Goal: Task Accomplishment & Management: Complete application form

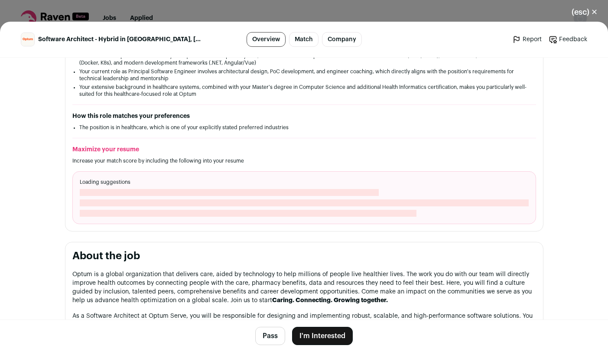
scroll to position [260, 0]
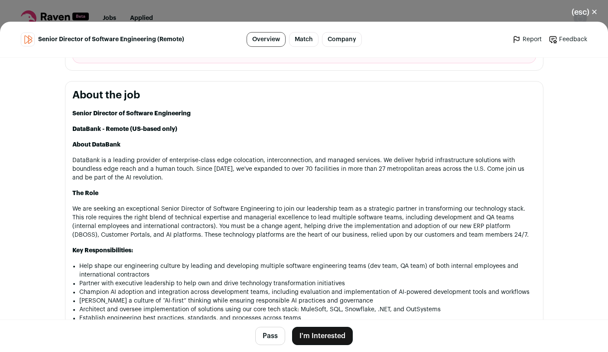
scroll to position [520, 0]
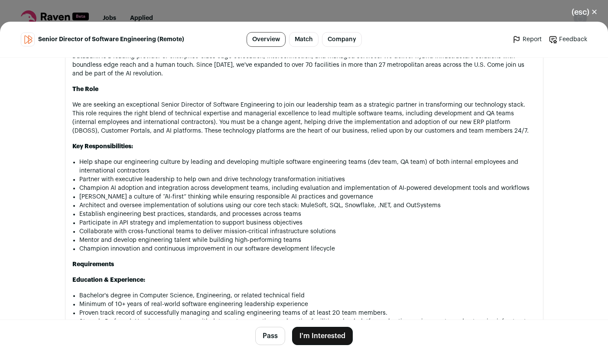
click at [352, 207] on li "Architect and oversee implementation of solutions using our core tech stack: Mu…" at bounding box center [307, 205] width 457 height 9
copy li "Snowflake"
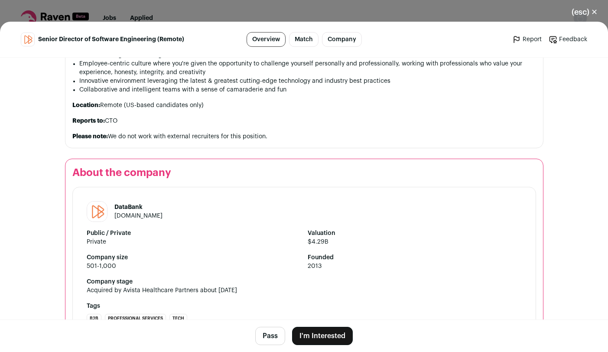
scroll to position [1144, 0]
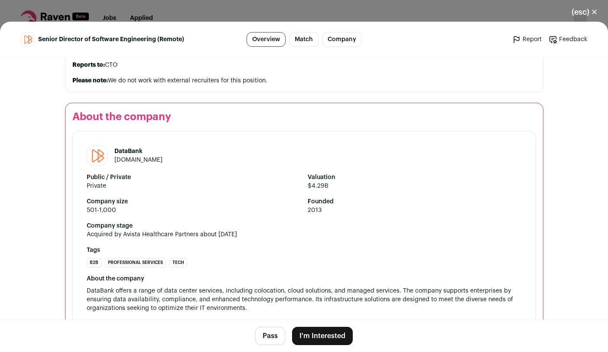
click at [318, 336] on button "I'm Interested" at bounding box center [322, 336] width 61 height 18
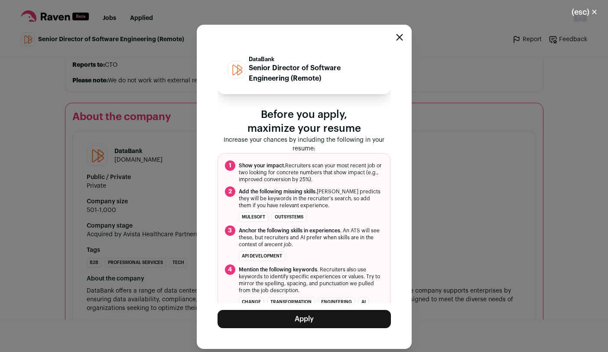
click at [315, 322] on button "Apply" at bounding box center [303, 319] width 173 height 18
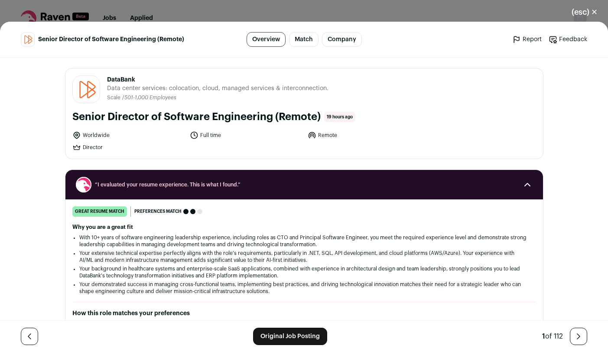
drag, startPoint x: 137, startPoint y: 81, endPoint x: 104, endPoint y: 78, distance: 32.6
click at [107, 78] on span "DataBank" at bounding box center [217, 79] width 221 height 9
copy span "DataBank"
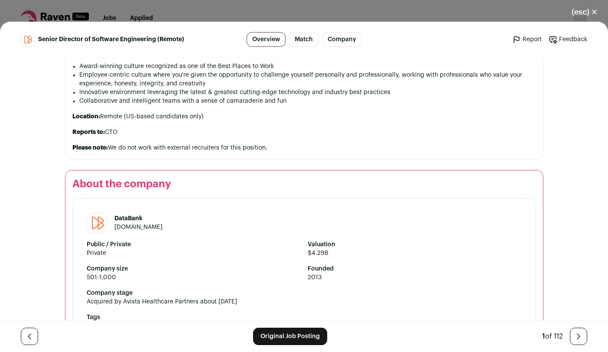
scroll to position [1168, 0]
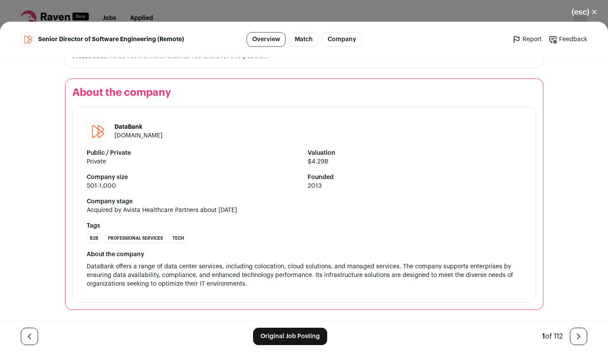
click at [127, 136] on link "databank.com" at bounding box center [138, 136] width 48 height 6
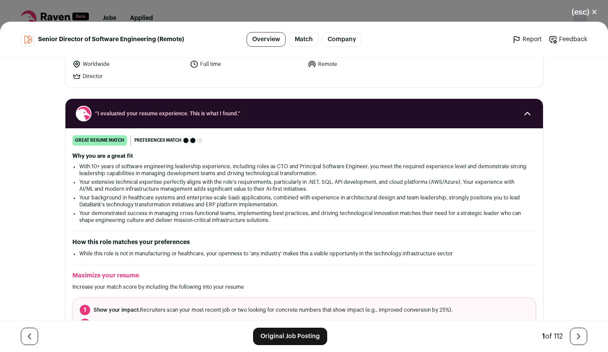
scroll to position [0, 0]
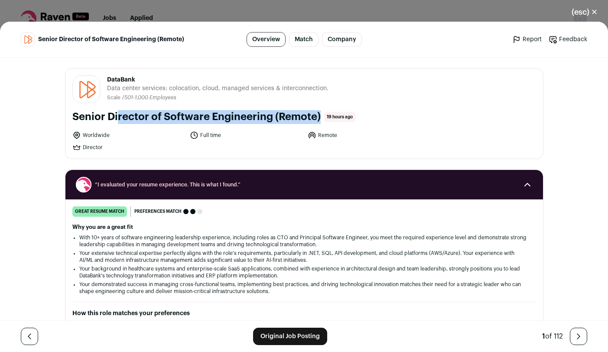
drag, startPoint x: 70, startPoint y: 115, endPoint x: 269, endPoint y: 116, distance: 199.3
click at [269, 116] on h1 "Senior Director of Software Engineering (Remote)" at bounding box center [196, 117] width 248 height 14
copy h1 "Senior Director of Software Engineering"
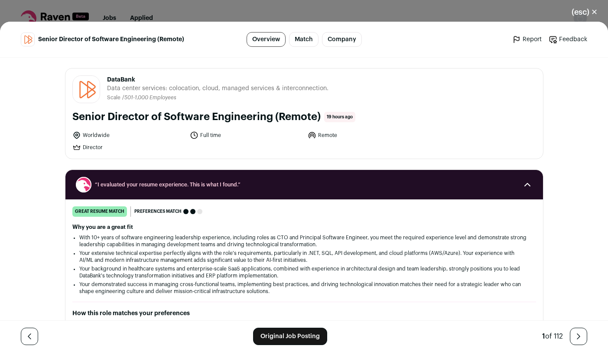
click at [263, 155] on div "DataBank databank.com Public / Private Private Valuation $4.29B Company size 50…" at bounding box center [303, 113] width 477 height 90
click at [279, 343] on link "Original Job Posting" at bounding box center [290, 335] width 74 height 17
click at [578, 12] on button "(esc) ✕" at bounding box center [584, 12] width 47 height 19
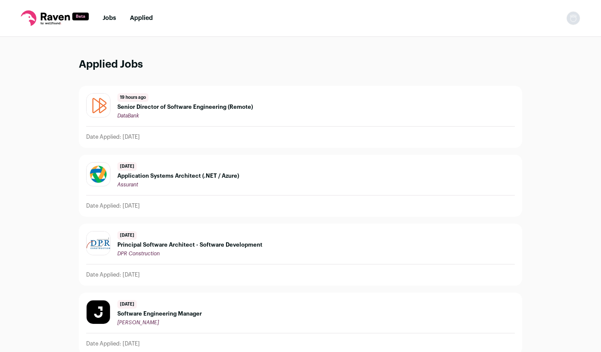
click at [112, 18] on link "Jobs" at bounding box center [109, 18] width 13 height 6
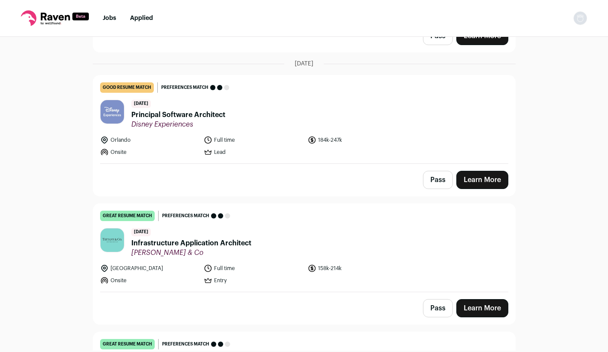
scroll to position [2599, 0]
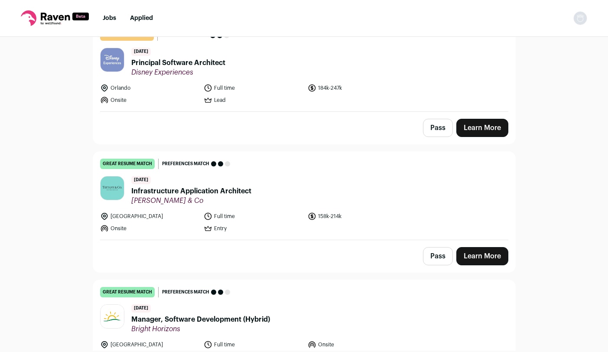
click at [210, 58] on span "Principal Software Architect" at bounding box center [178, 63] width 94 height 10
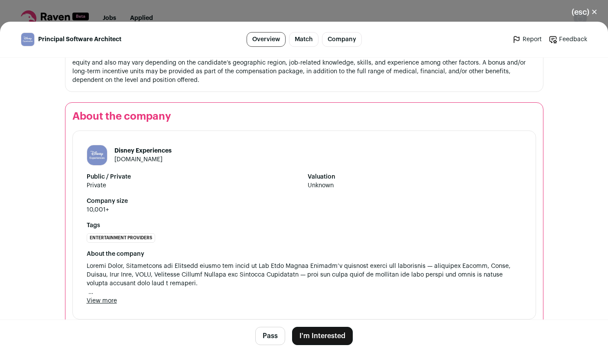
scroll to position [832, 0]
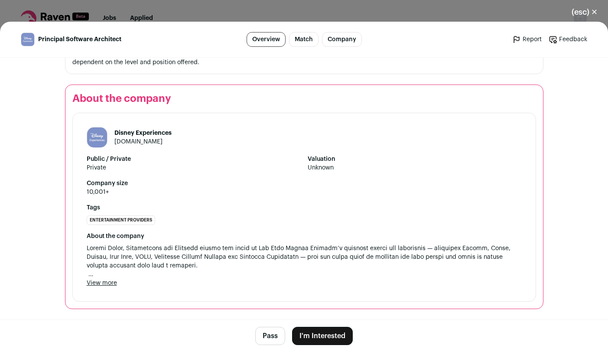
click at [310, 333] on button "I'm Interested" at bounding box center [322, 336] width 61 height 18
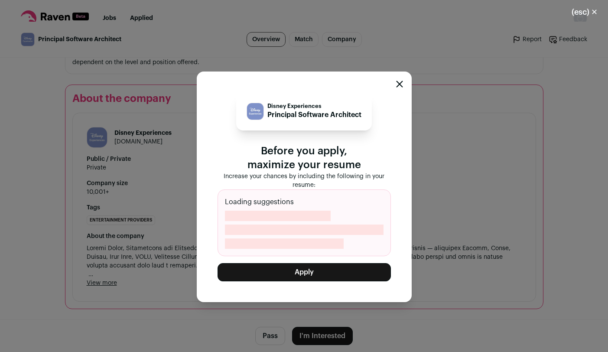
click at [297, 275] on button "Apply" at bounding box center [303, 272] width 173 height 18
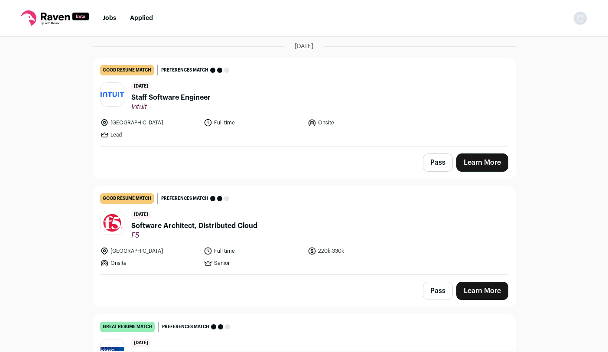
scroll to position [4055, 0]
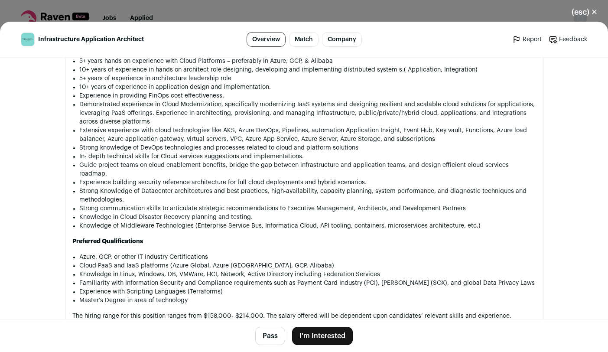
scroll to position [936, 0]
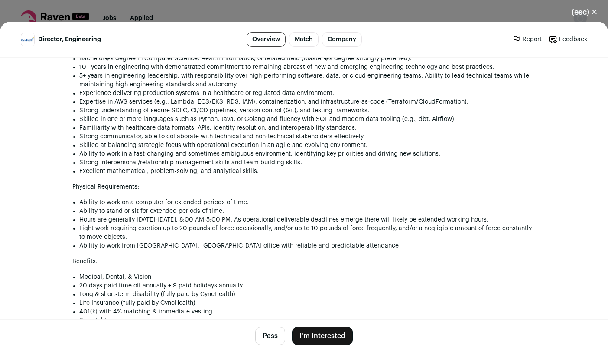
scroll to position [832, 0]
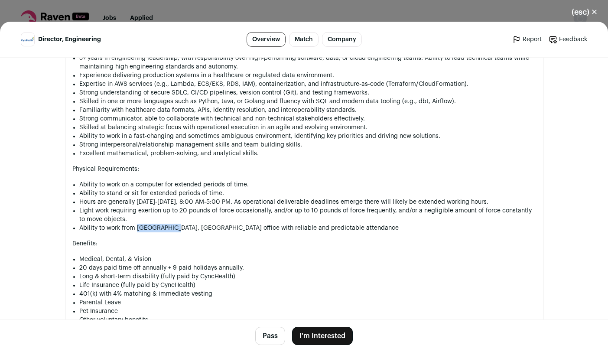
drag, startPoint x: 133, startPoint y: 228, endPoint x: 165, endPoint y: 228, distance: 32.5
click at [165, 228] on li "Ability to work from La Vista, NE office with reliable and predictable attendan…" at bounding box center [307, 228] width 457 height 9
click at [233, 242] on p "Benefits:" at bounding box center [303, 243] width 463 height 9
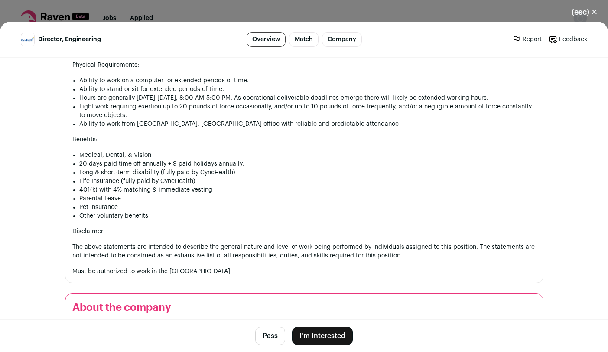
scroll to position [1040, 0]
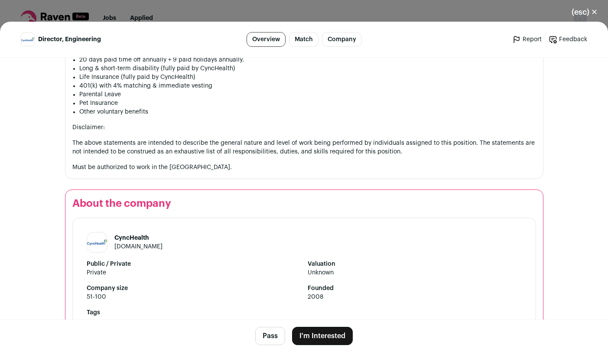
click at [316, 339] on button "I'm Interested" at bounding box center [322, 336] width 61 height 18
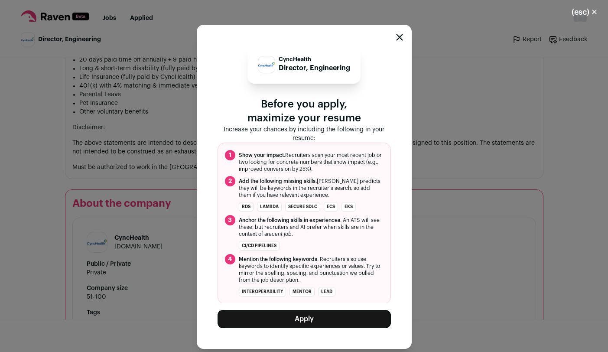
click at [311, 318] on button "Apply" at bounding box center [303, 319] width 173 height 18
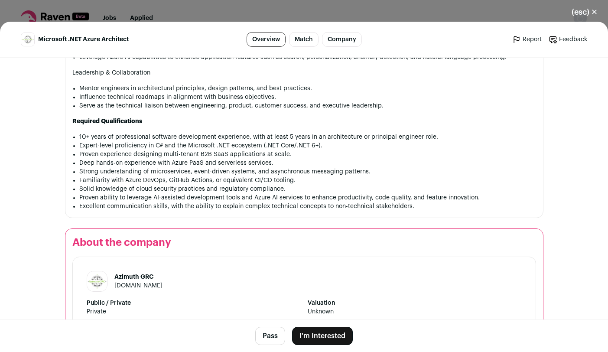
scroll to position [728, 0]
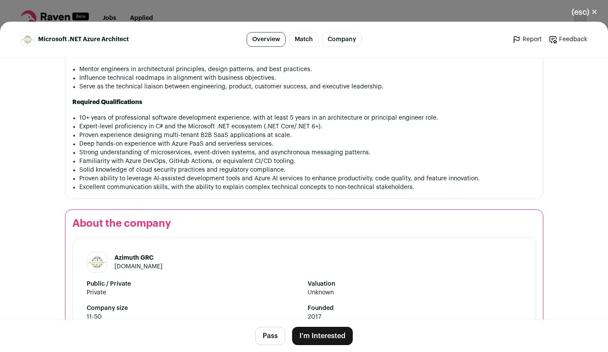
click at [324, 338] on button "I'm Interested" at bounding box center [322, 336] width 61 height 18
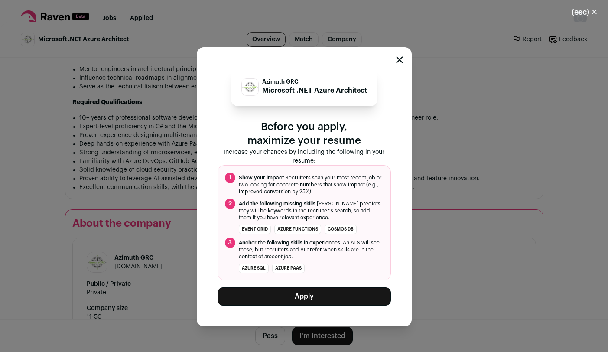
click at [309, 292] on button "Apply" at bounding box center [303, 296] width 173 height 18
